Goal: Transaction & Acquisition: Purchase product/service

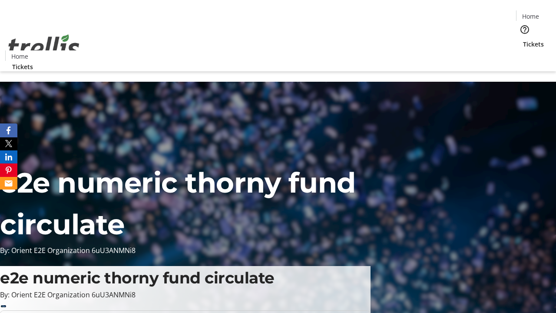
click at [523, 40] on span "Tickets" at bounding box center [533, 44] width 21 height 9
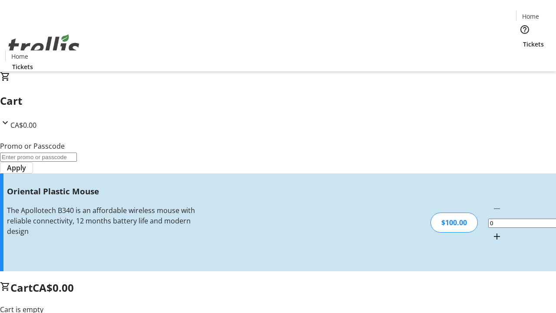
click at [491, 231] on mat-icon "Increment by one" at bounding box center [496, 236] width 10 height 10
type input "1"
type input "FREE"
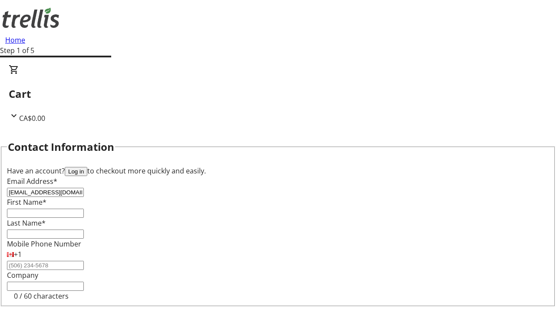
type input "[EMAIL_ADDRESS][DOMAIN_NAME]"
type input "[PERSON_NAME]"
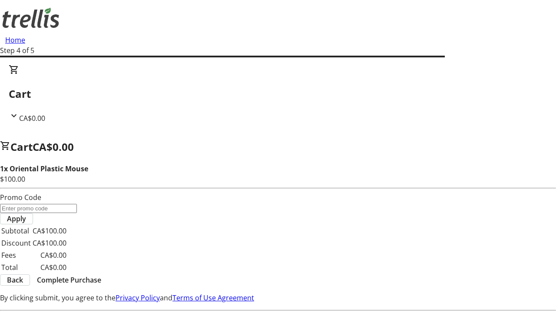
click at [101, 274] on span "Complete Purchase" at bounding box center [69, 279] width 64 height 10
